Goal: Task Accomplishment & Management: Complete application form

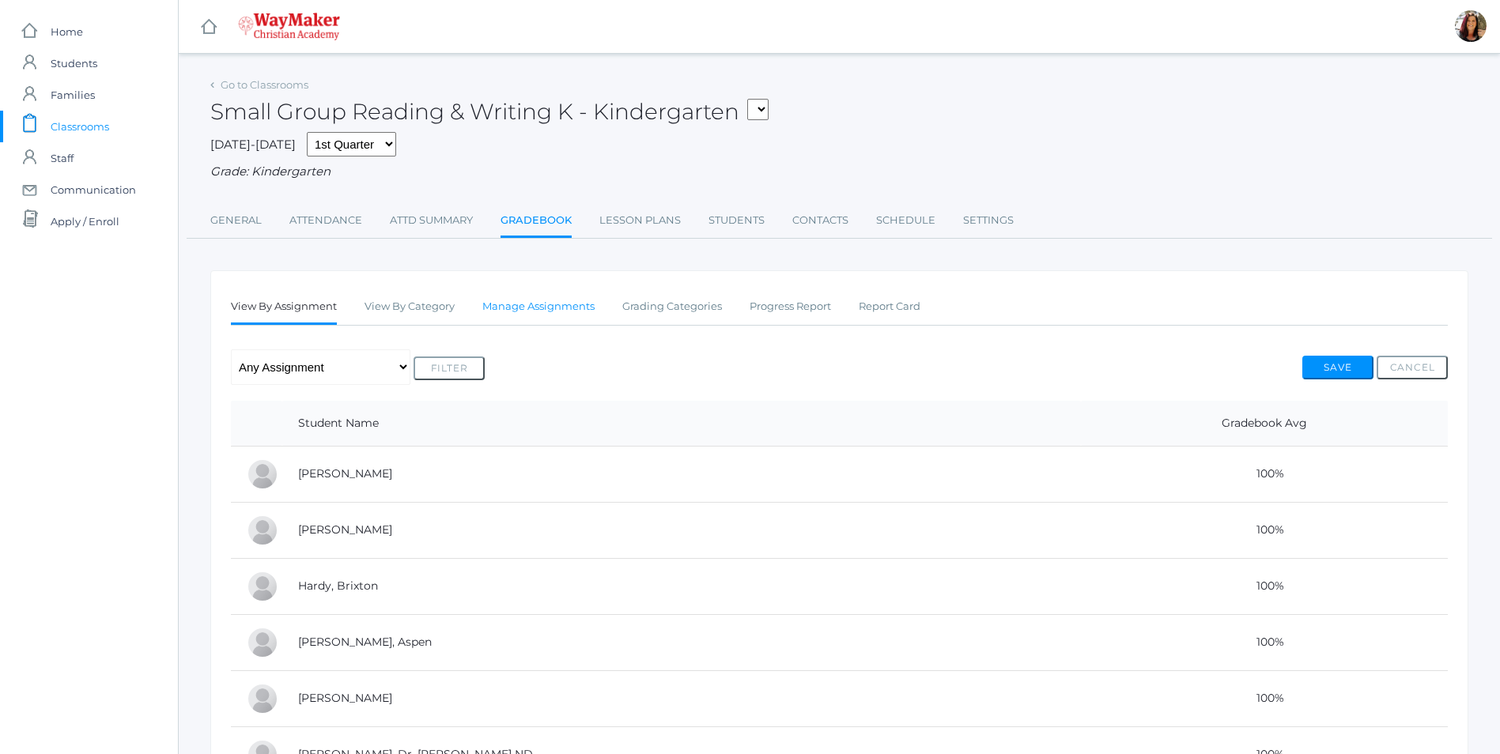
click at [549, 307] on link "Manage Assignments" at bounding box center [538, 307] width 112 height 32
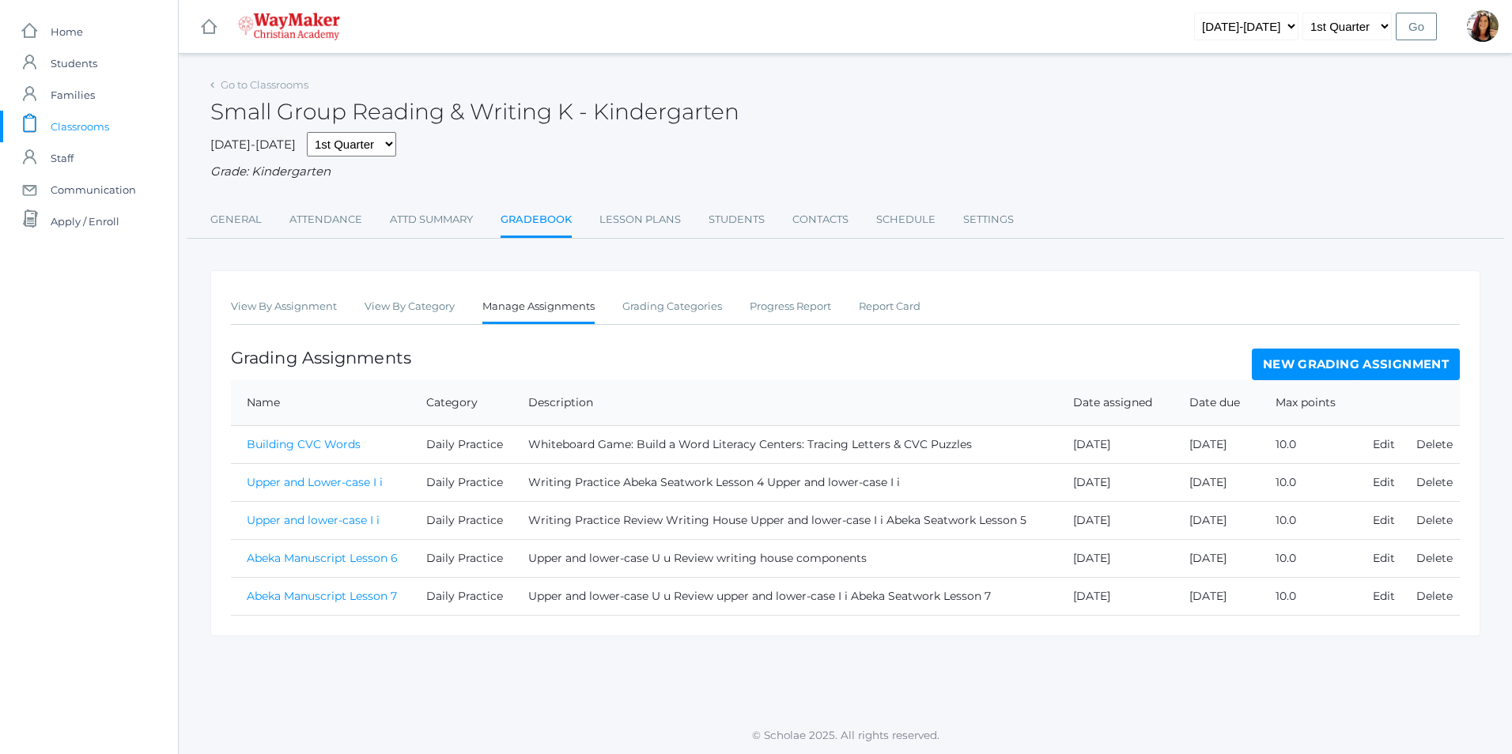
click at [1329, 364] on link "New Grading Assignment" at bounding box center [1355, 365] width 208 height 32
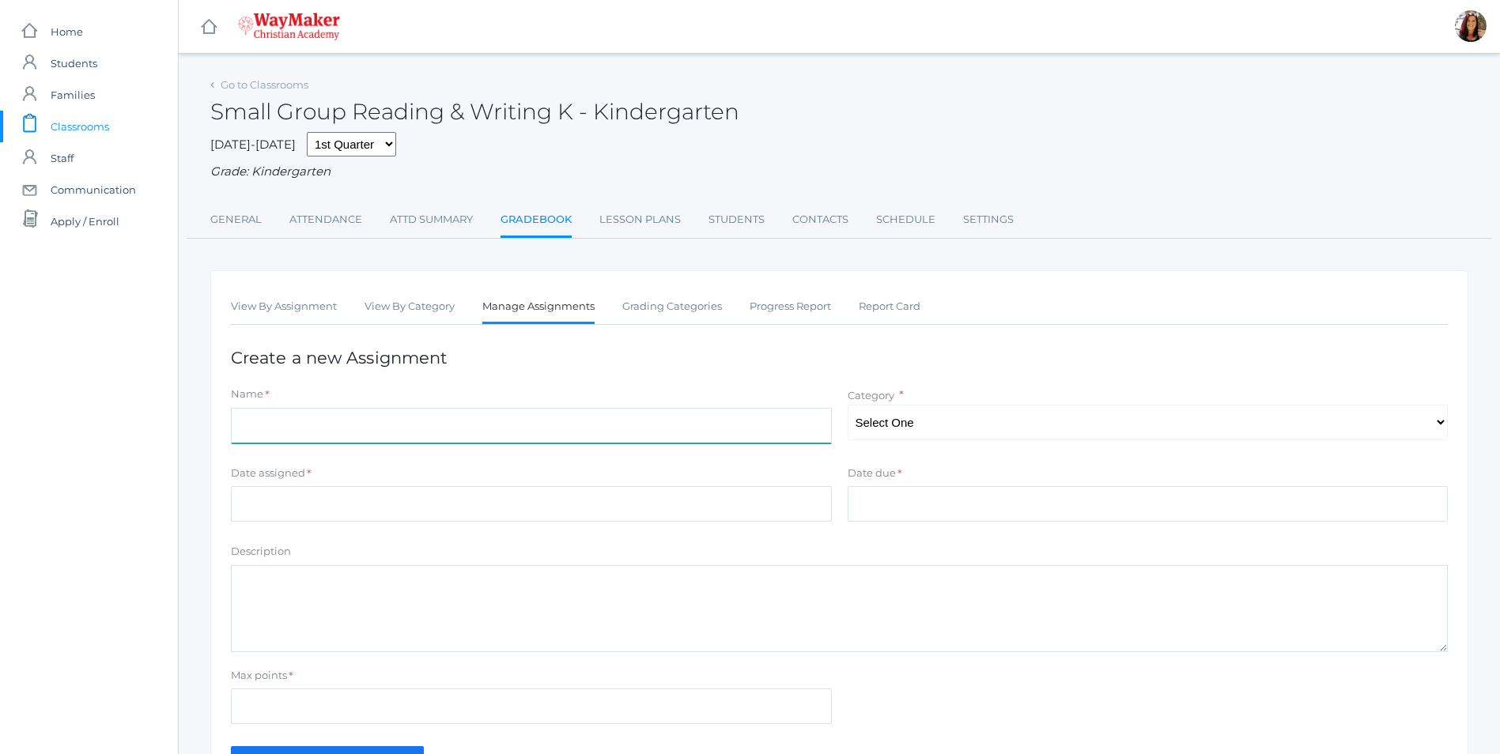
click at [319, 414] on input "Name" at bounding box center [531, 426] width 601 height 36
type input "Name Practice"
click at [1450, 431] on div "Category * Select One Daily Practice Summative Assessment" at bounding box center [1148, 414] width 617 height 54
click at [1444, 423] on select "Select One Daily Practice Summative Assessment" at bounding box center [1147, 423] width 601 height 36
select select "1108"
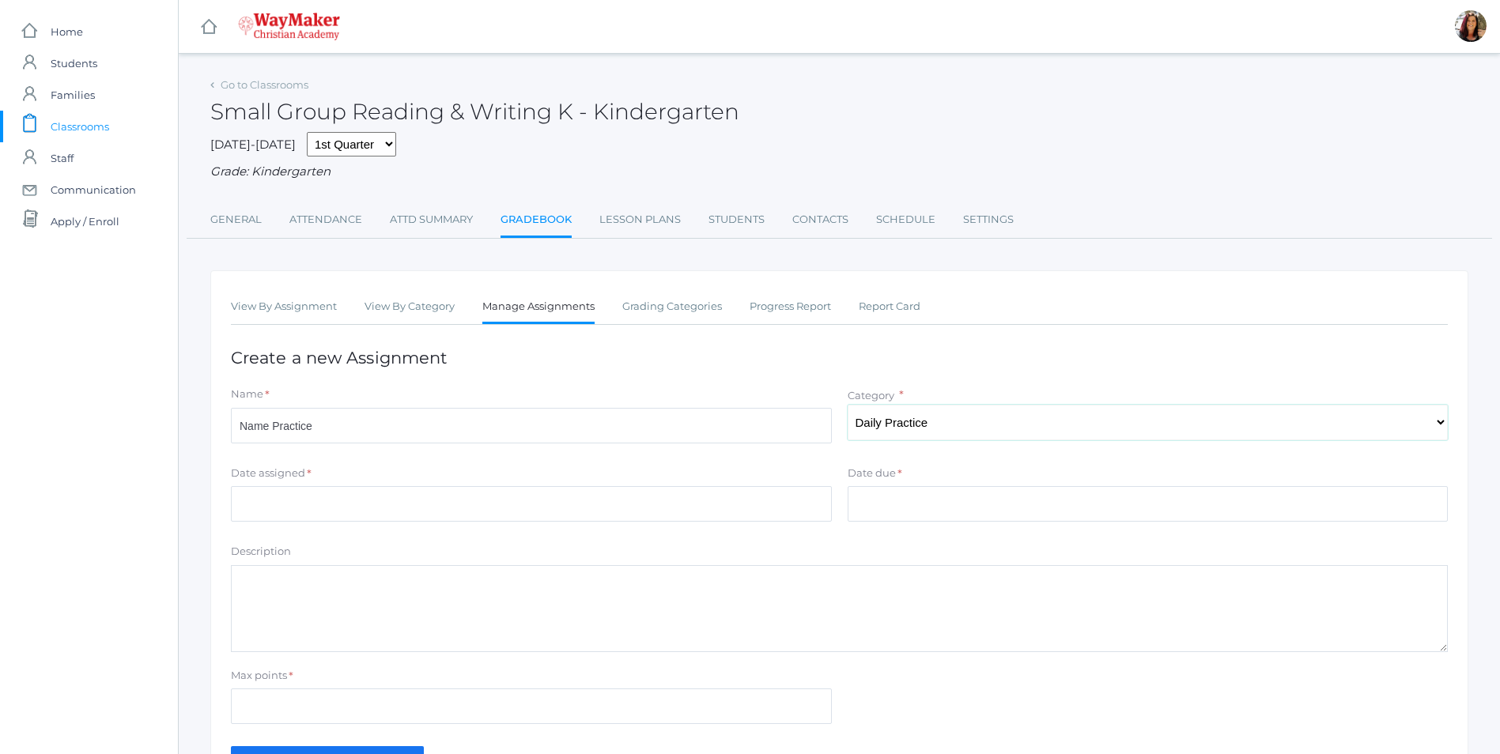
click at [847, 406] on select "Select One Daily Practice Summative Assessment" at bounding box center [1147, 423] width 601 height 36
click at [282, 500] on input "Date assigned" at bounding box center [531, 504] width 601 height 36
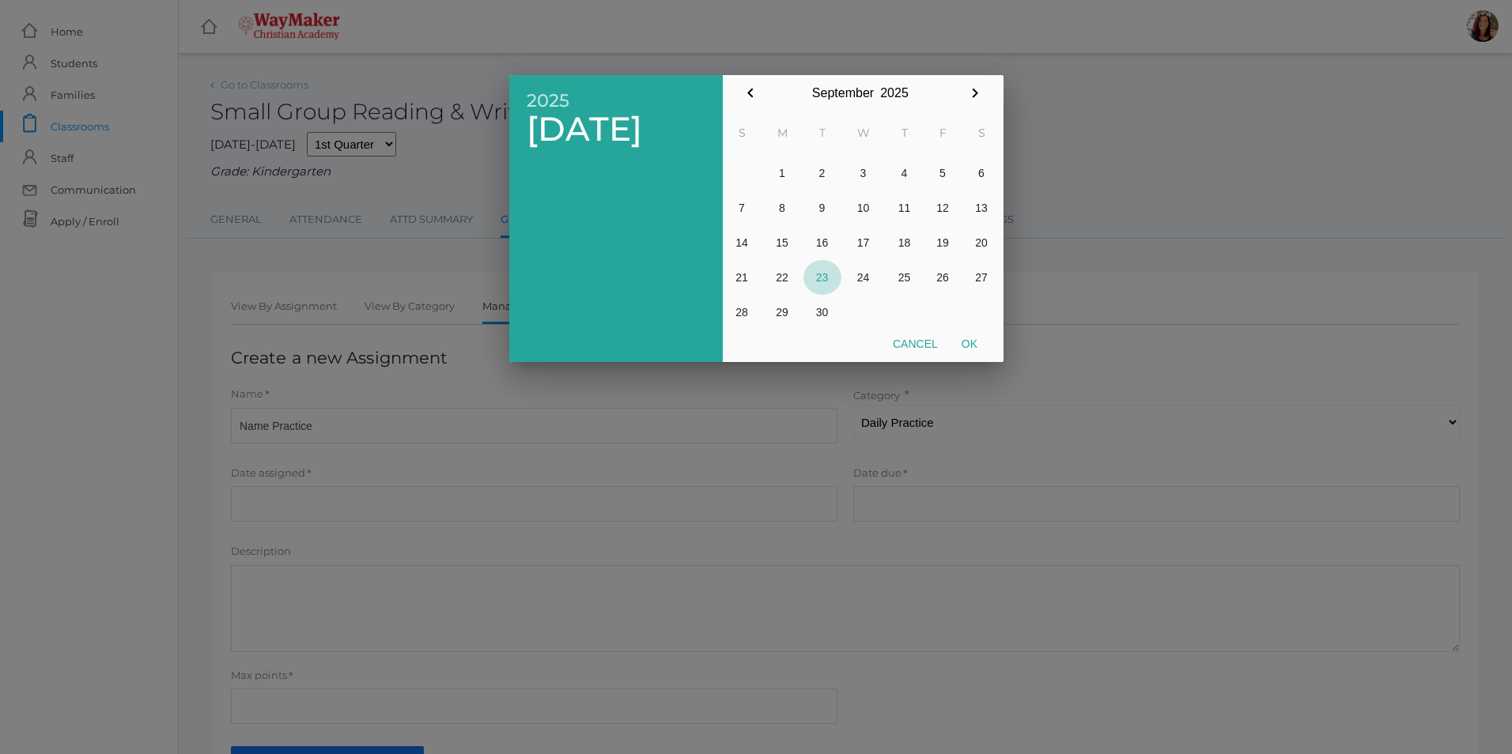
click at [819, 282] on button "23" at bounding box center [822, 277] width 38 height 35
click at [965, 342] on button "Ok" at bounding box center [969, 344] width 40 height 28
type input "[DATE]"
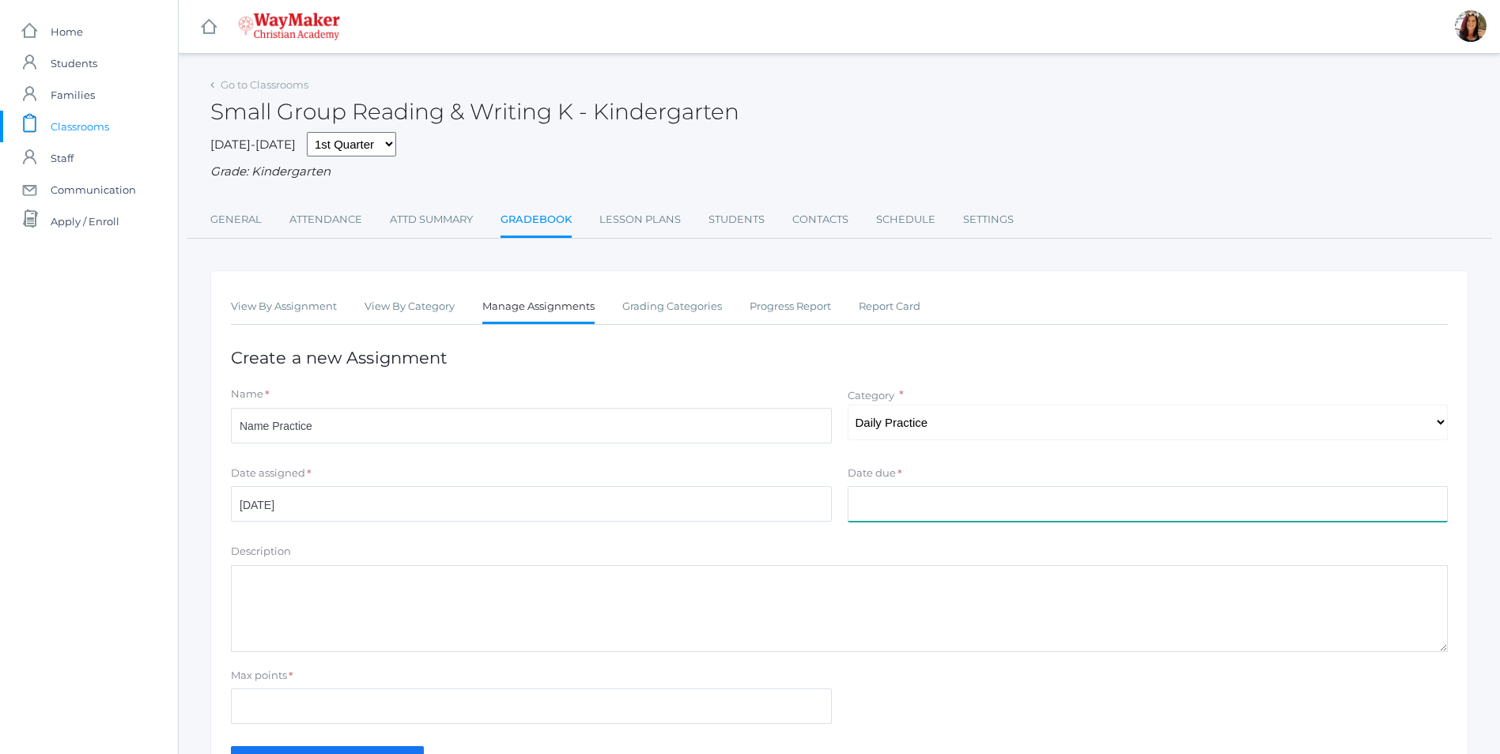
click at [932, 506] on input "Date due" at bounding box center [1147, 504] width 601 height 36
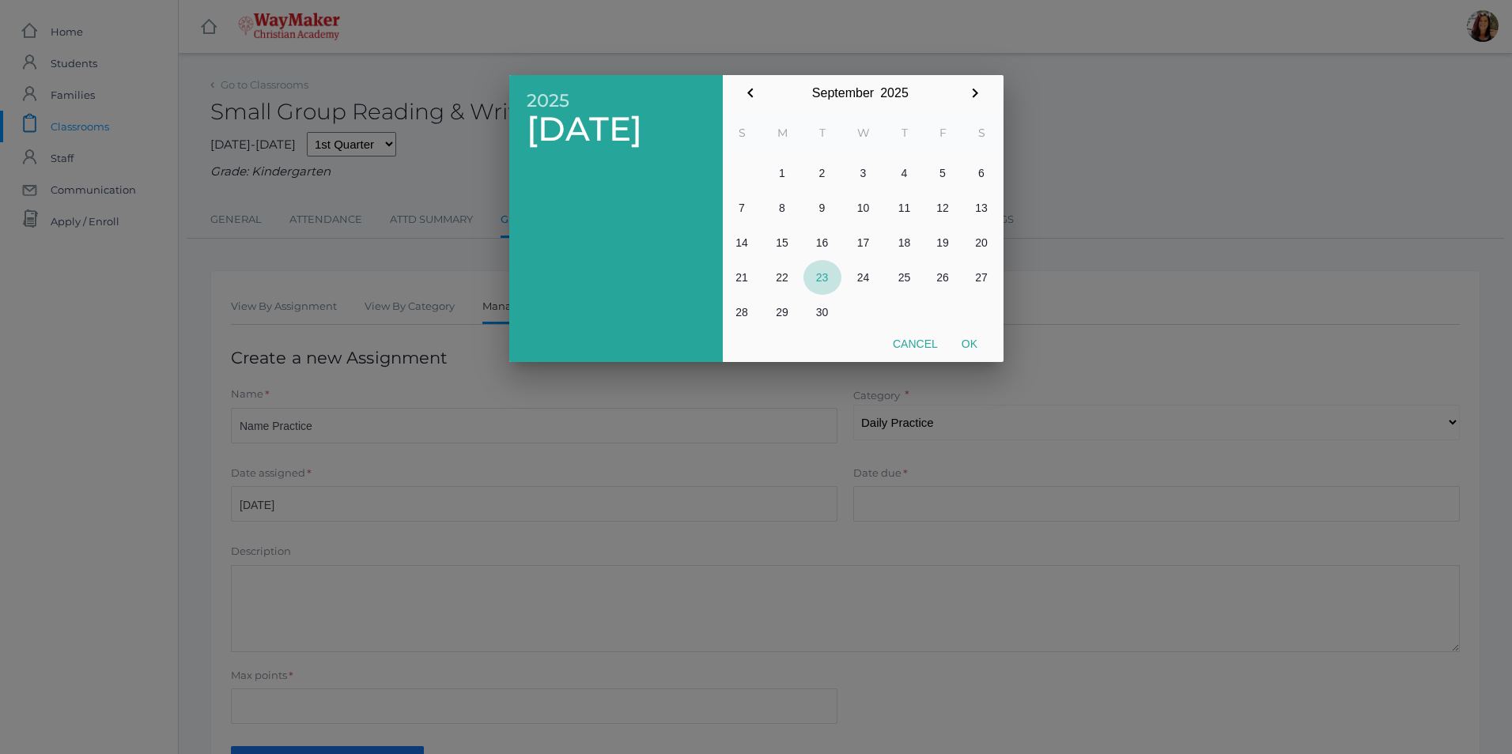
click at [827, 276] on button "23" at bounding box center [822, 277] width 38 height 35
click at [972, 341] on button "Ok" at bounding box center [969, 344] width 40 height 28
type input "[DATE]"
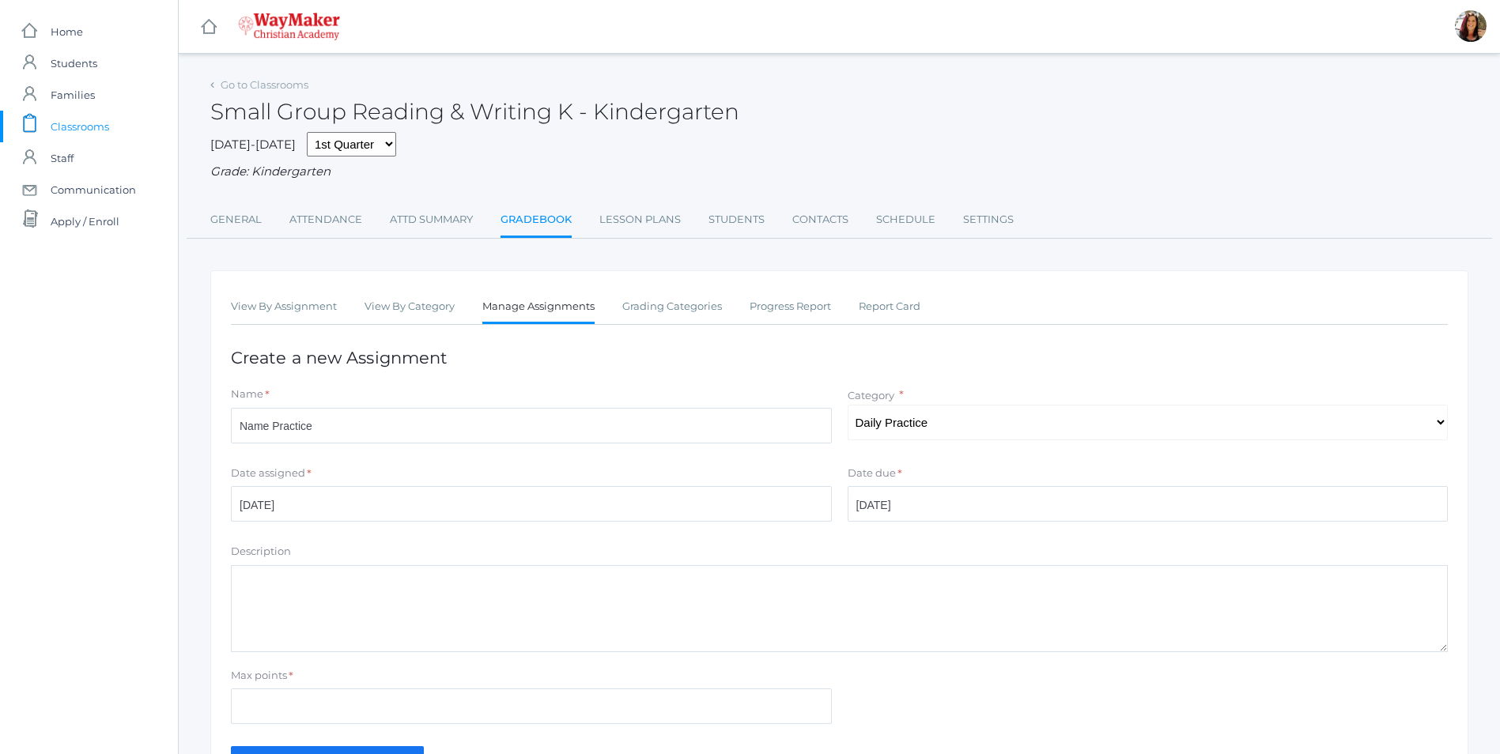
click at [338, 597] on textarea "Description" at bounding box center [839, 608] width 1217 height 87
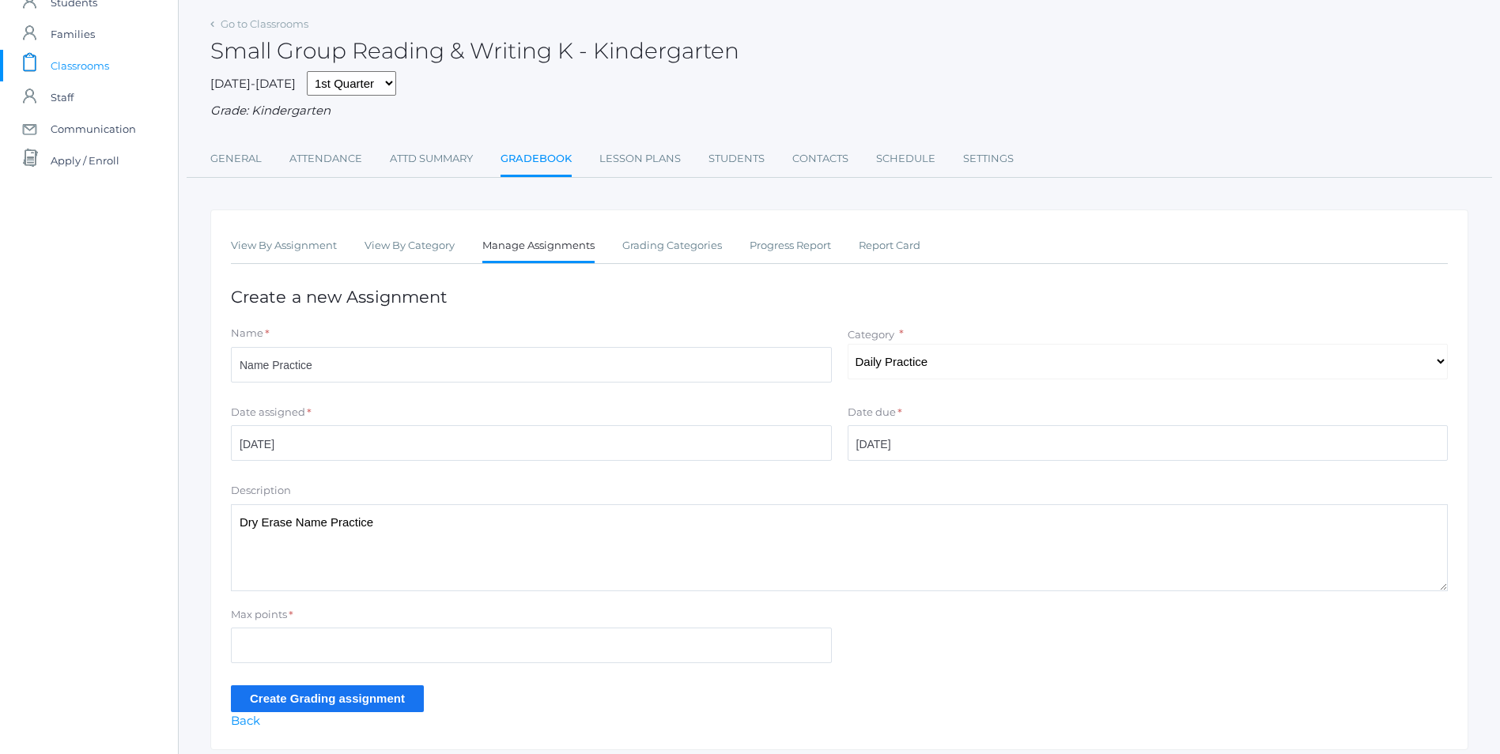
scroll to position [79, 0]
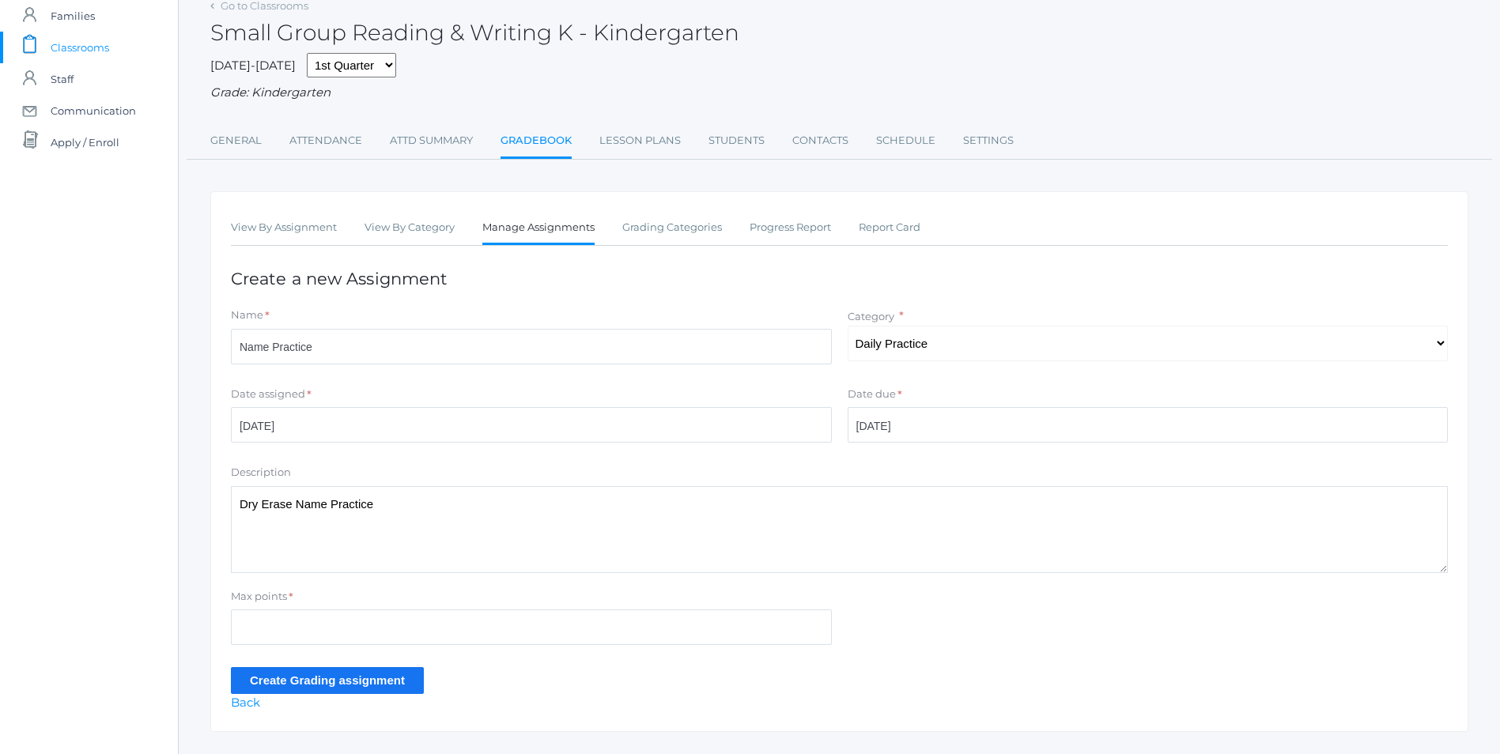
type textarea "Dry Erase Name Practice"
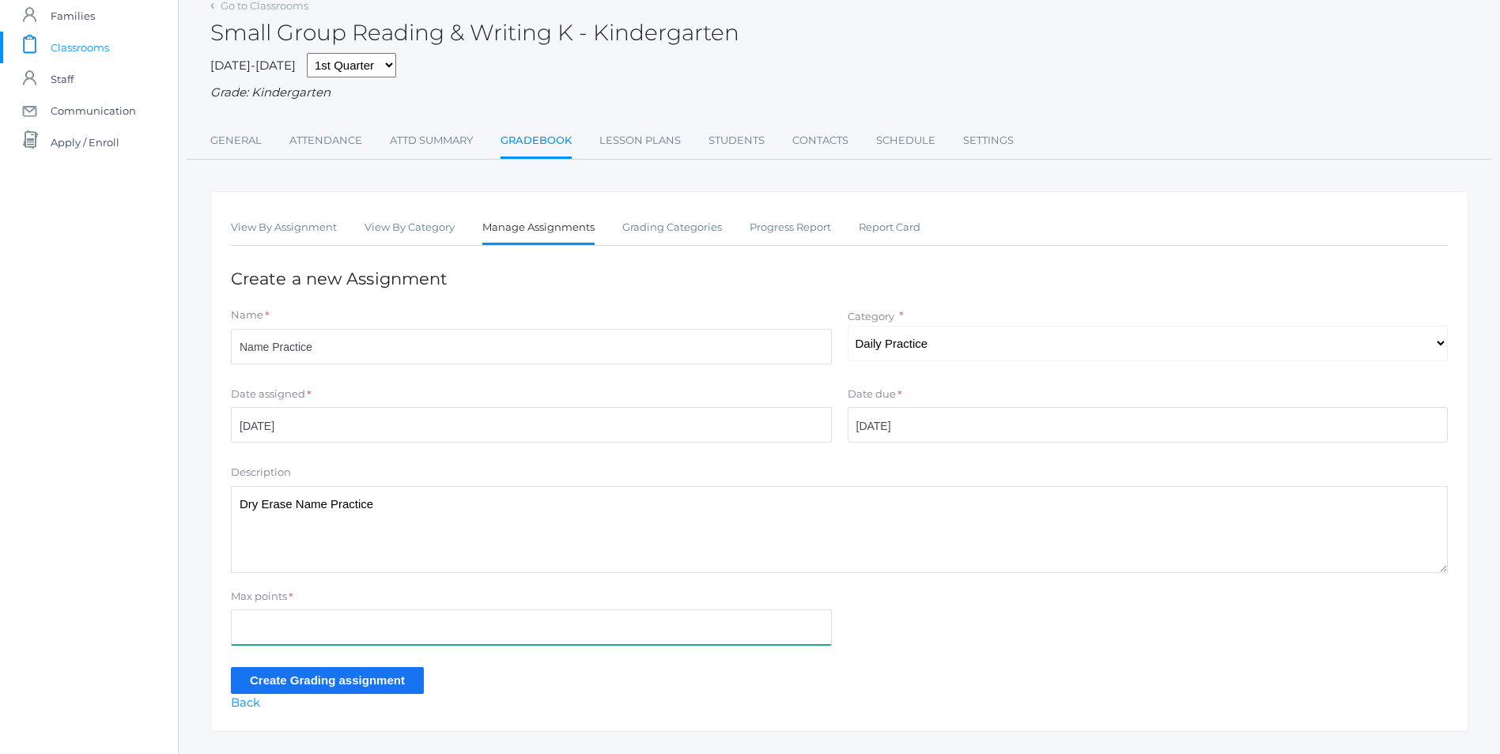
click at [301, 619] on input "Max points" at bounding box center [531, 628] width 601 height 36
type input "10"
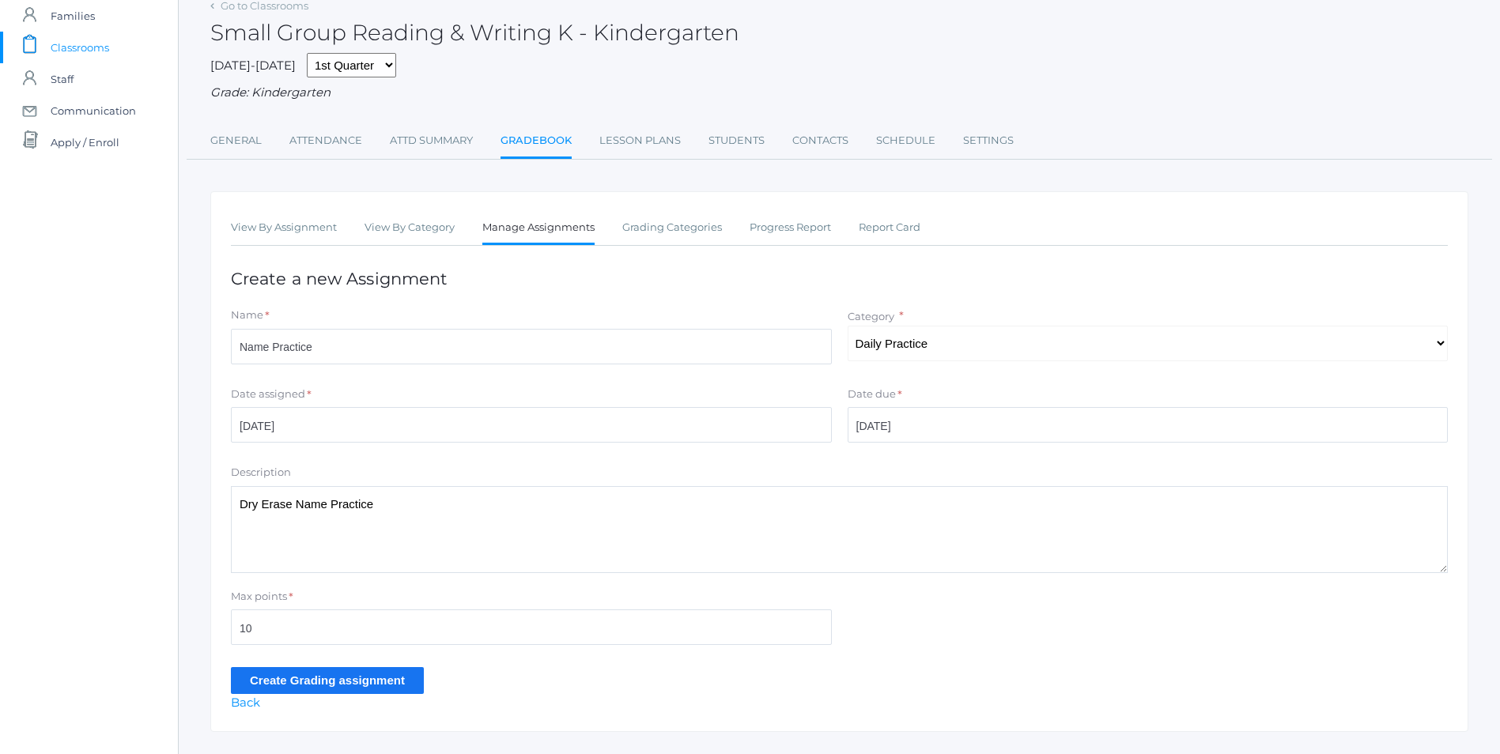
click at [345, 678] on input "Create Grading assignment" at bounding box center [327, 680] width 193 height 26
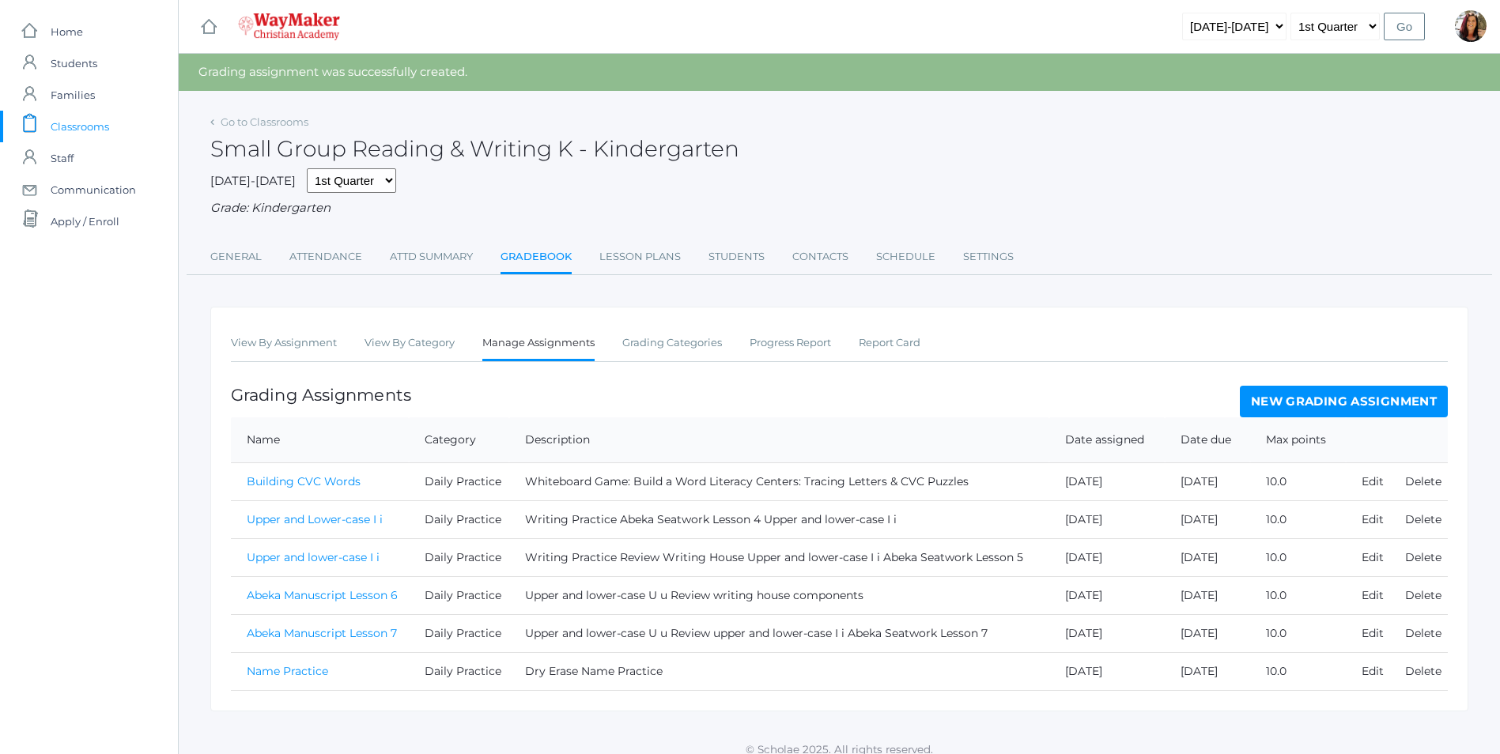
click at [277, 672] on link "Name Practice" at bounding box center [287, 671] width 81 height 14
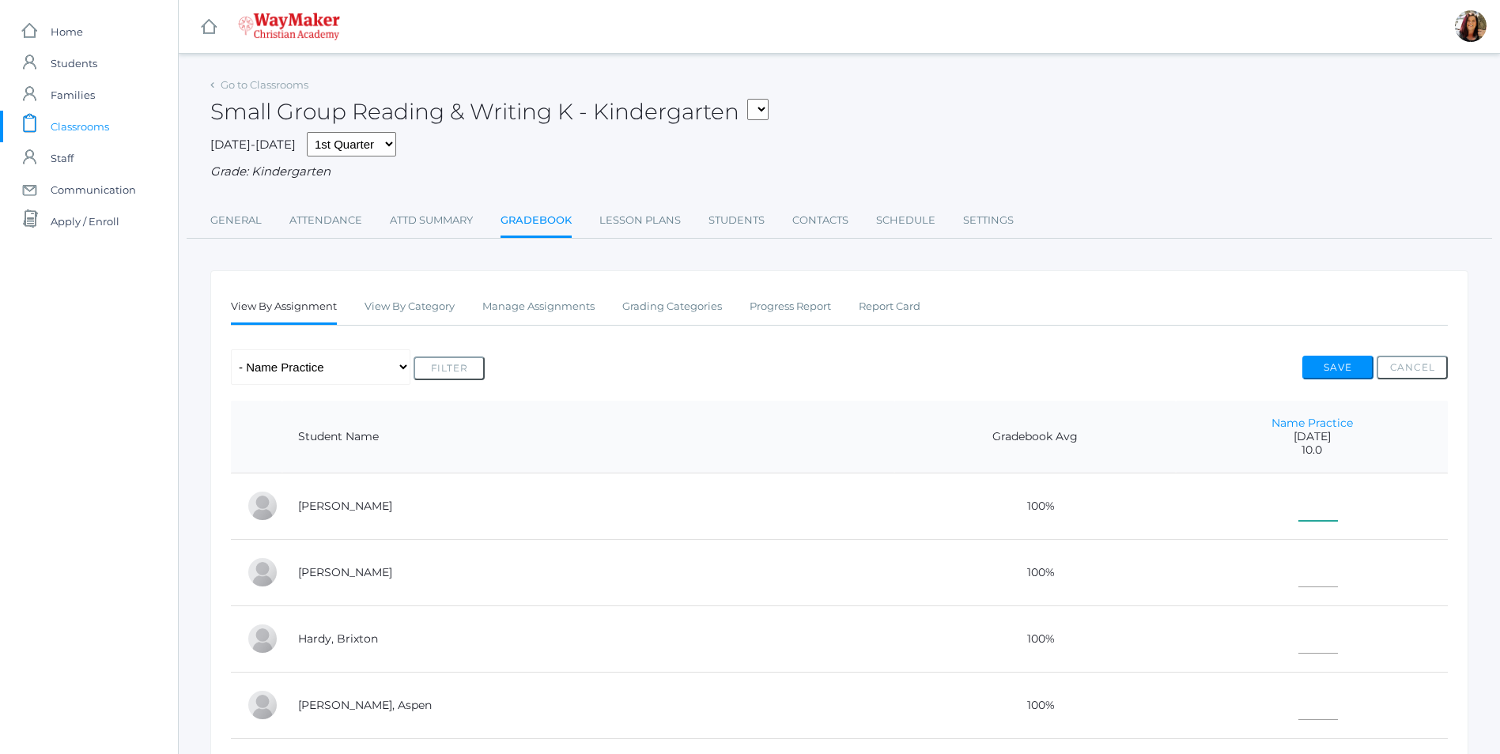
click at [1298, 509] on input"] "text" at bounding box center [1318, 503] width 40 height 36
type input"] "10"
click at [1298, 568] on input"] "text" at bounding box center [1318, 570] width 40 height 36
type input"] "10"
click at [1298, 629] on input"] "text" at bounding box center [1318, 636] width 40 height 36
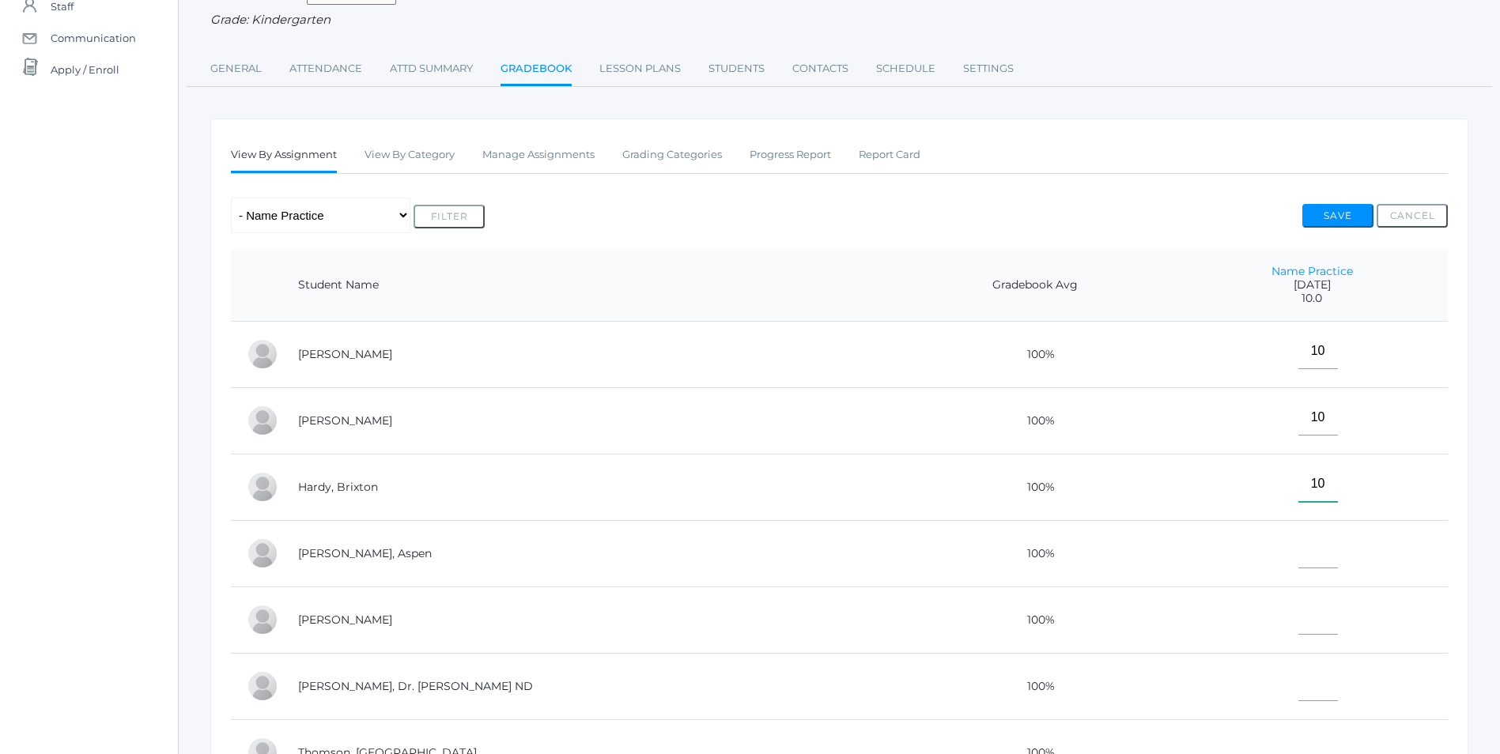
scroll to position [158, 0]
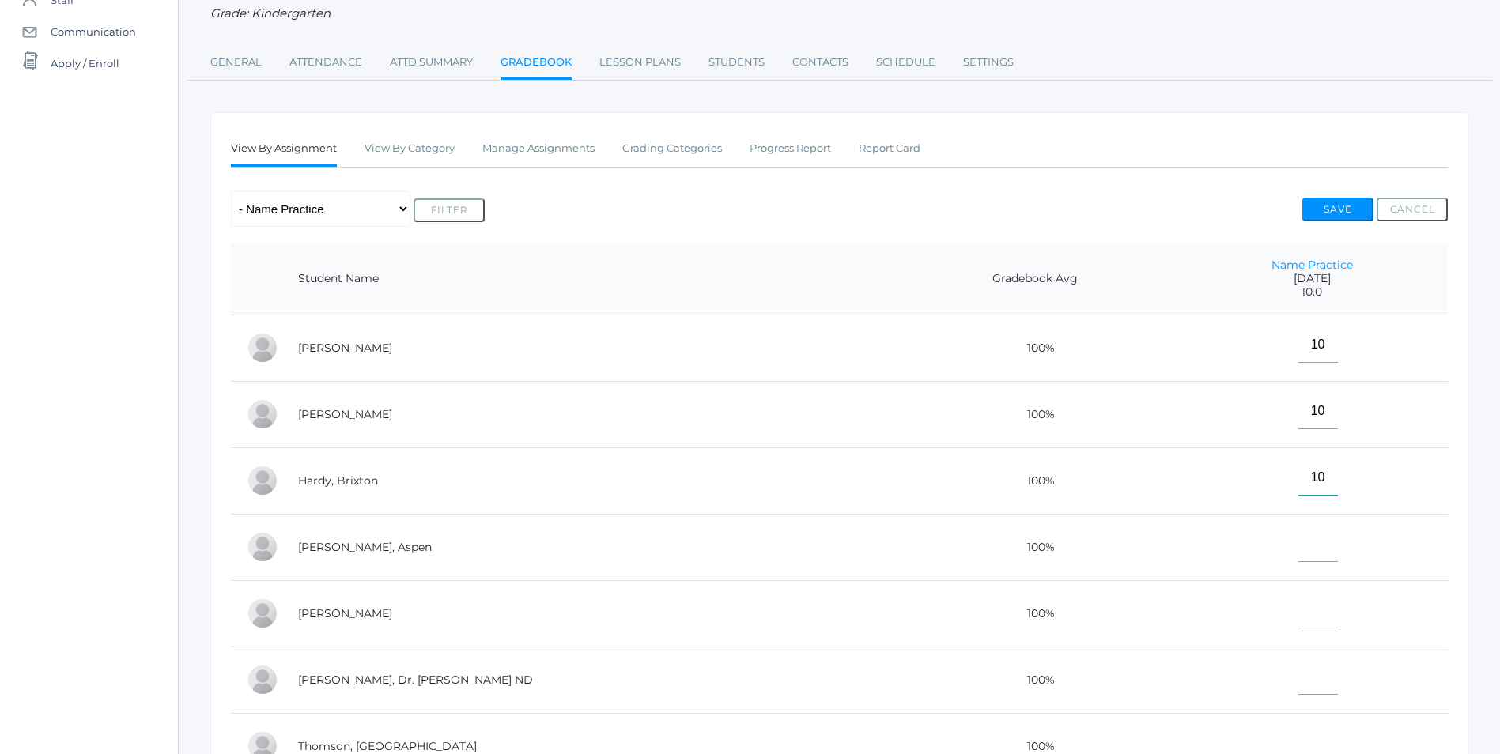
type input"] "10"
click at [1293, 568] on td at bounding box center [1312, 547] width 272 height 66
click at [1298, 560] on input"] "text" at bounding box center [1318, 545] width 40 height 36
type input"] "E"
click at [1302, 618] on input"] "text" at bounding box center [1318, 611] width 40 height 36
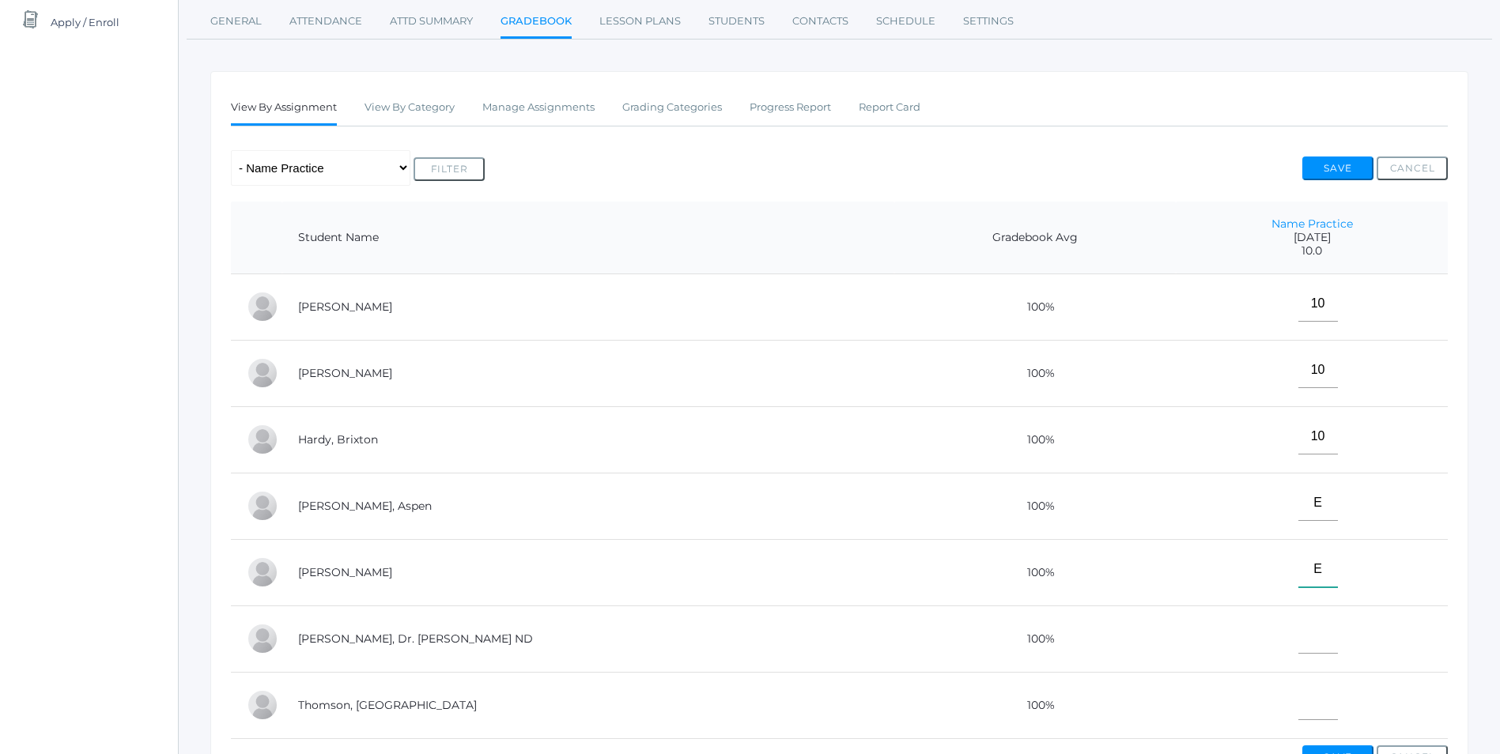
scroll to position [237, 0]
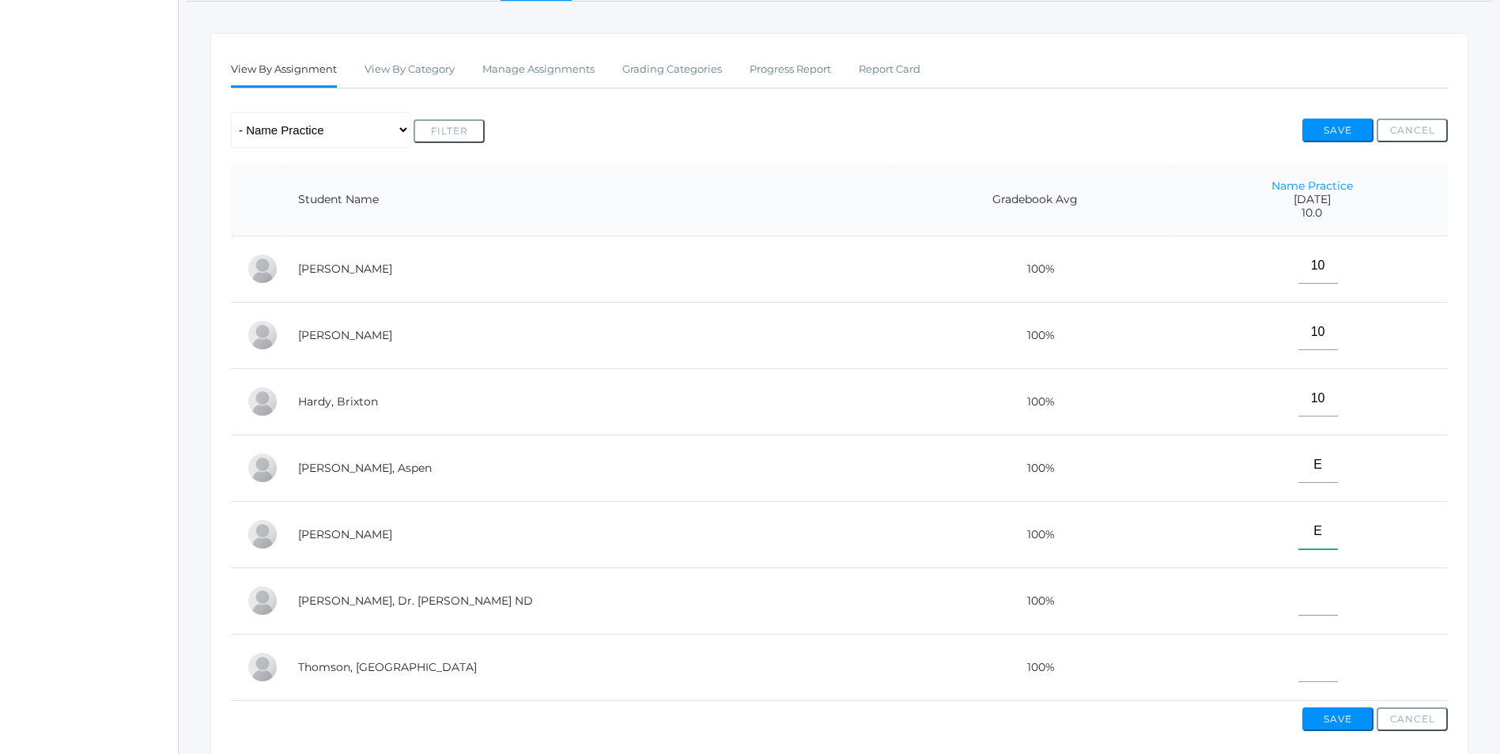
type input"] "E"
click at [1298, 598] on input"] "text" at bounding box center [1318, 598] width 40 height 36
type input"] "10"
click at [1298, 670] on input"] "text" at bounding box center [1318, 665] width 40 height 36
type input"] "10"
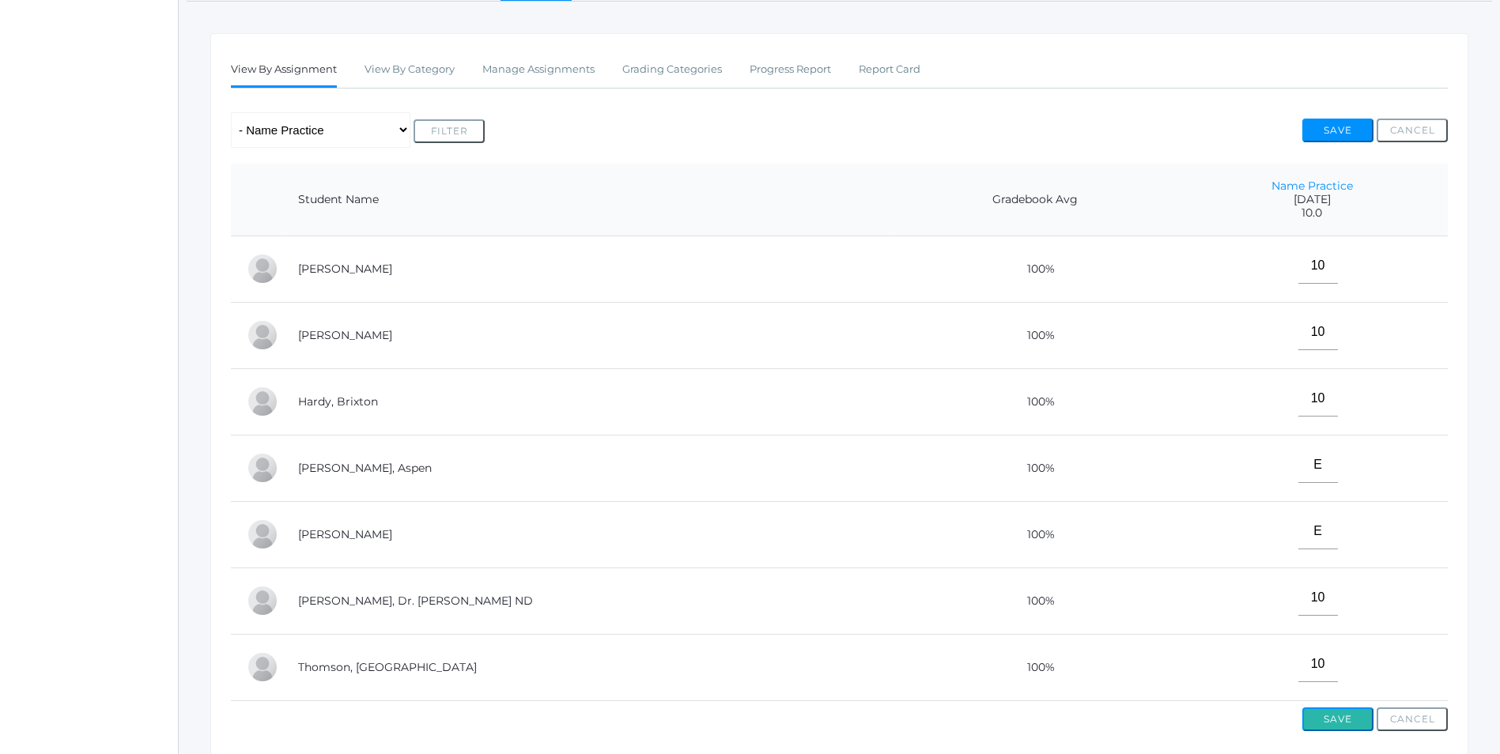
click at [1349, 728] on button "Save" at bounding box center [1337, 720] width 71 height 24
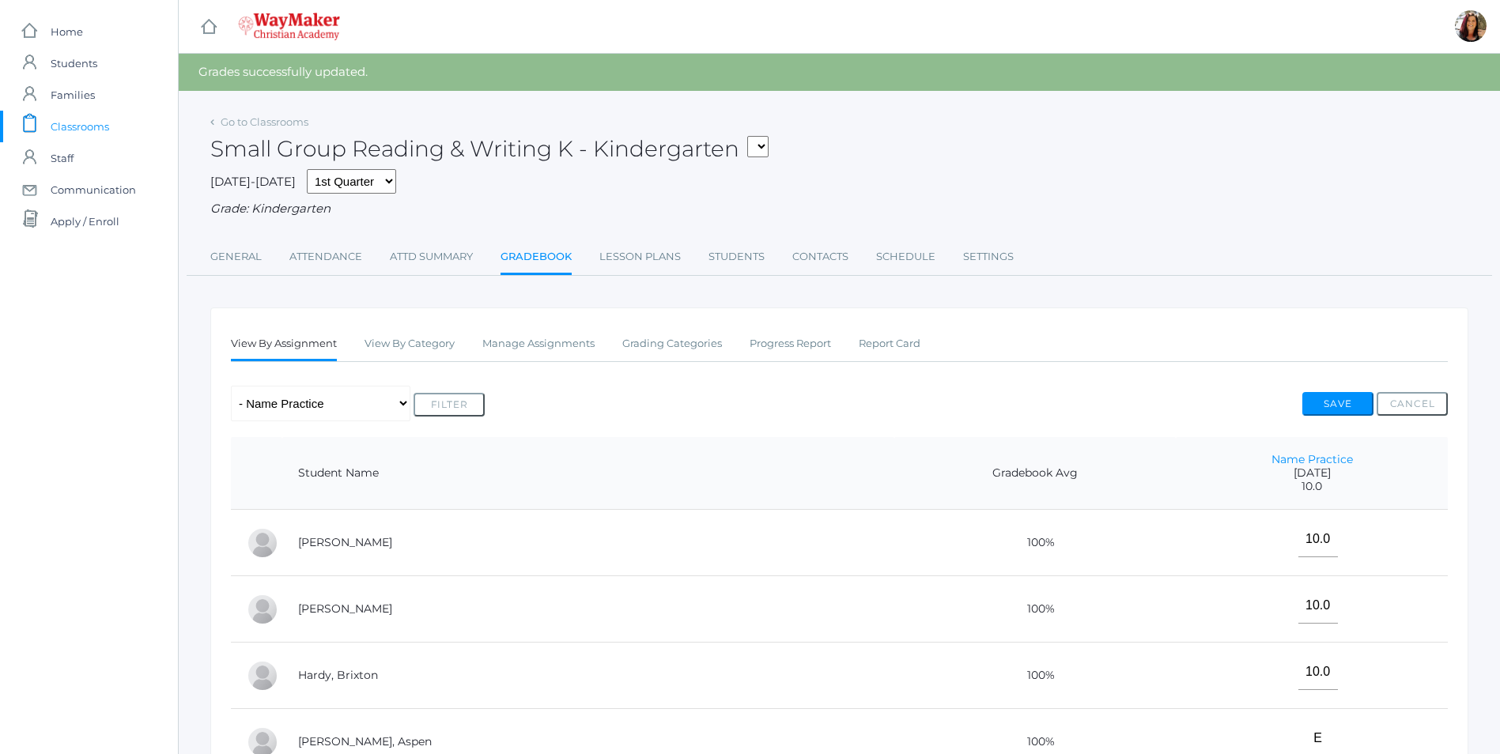
click at [83, 130] on span "Classrooms" at bounding box center [80, 127] width 59 height 32
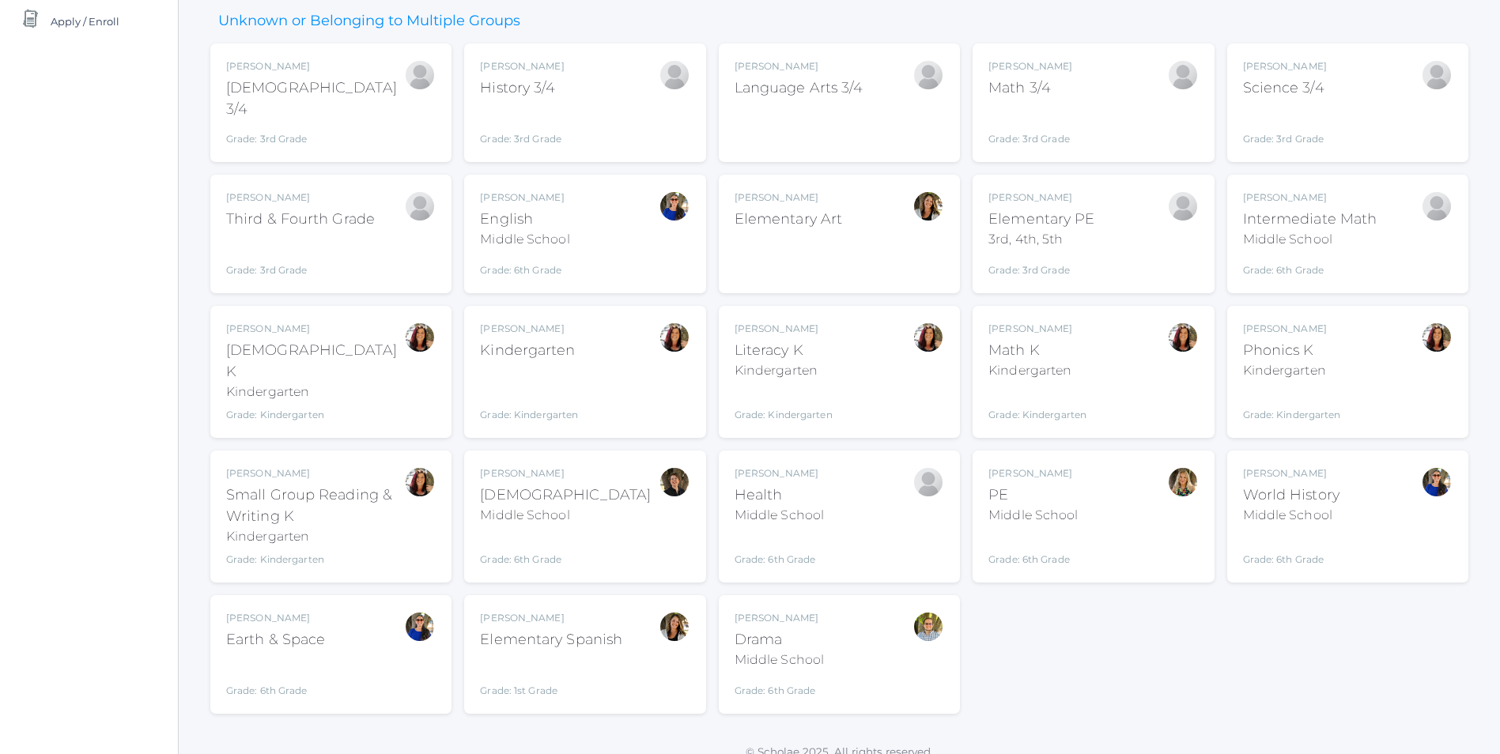
scroll to position [203, 0]
